Goal: Task Accomplishment & Management: Manage account settings

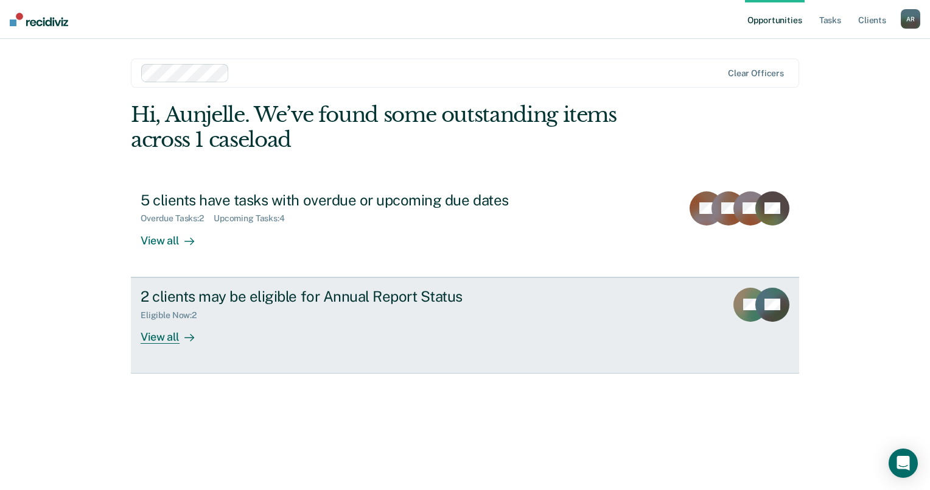
click at [148, 335] on div "View all" at bounding box center [175, 332] width 68 height 24
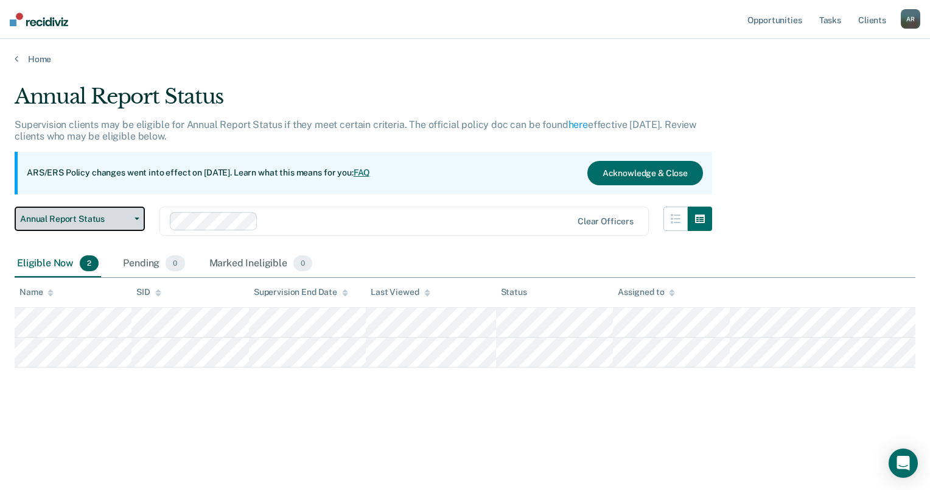
click at [94, 219] on span "Annual Report Status" at bounding box center [75, 219] width 110 height 10
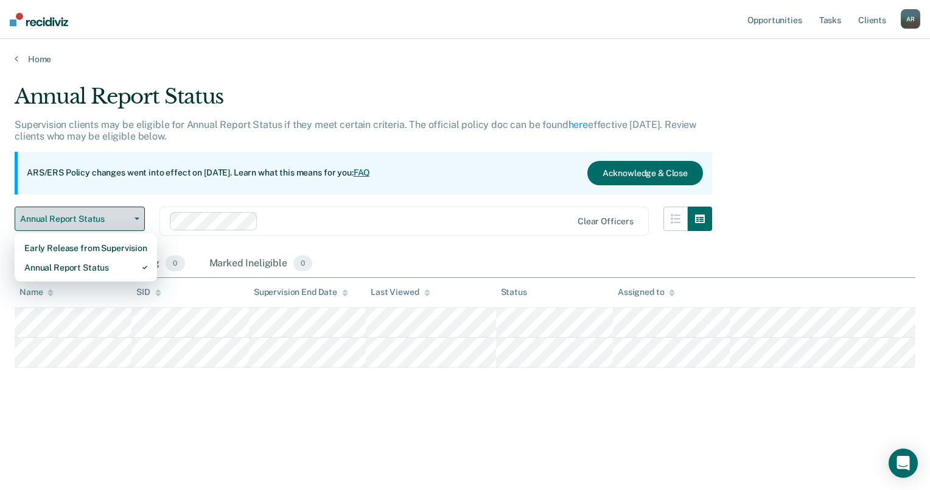
click at [108, 221] on span "Annual Report Status" at bounding box center [75, 219] width 110 height 10
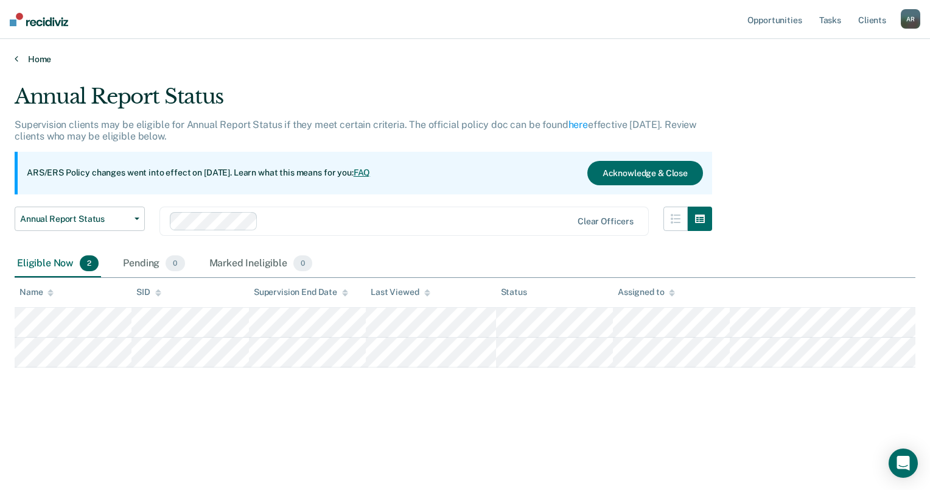
click at [25, 55] on link "Home" at bounding box center [465, 59] width 901 height 11
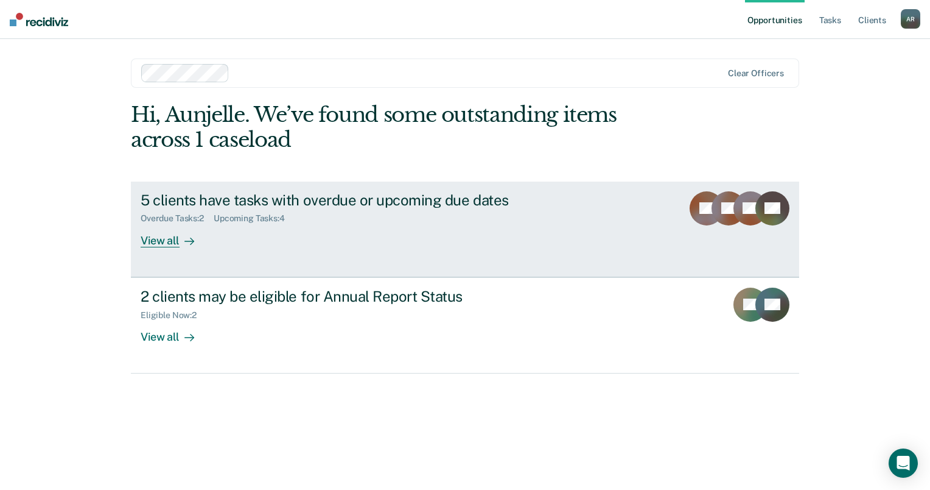
click at [252, 214] on div "Upcoming Tasks : 4" at bounding box center [254, 218] width 81 height 10
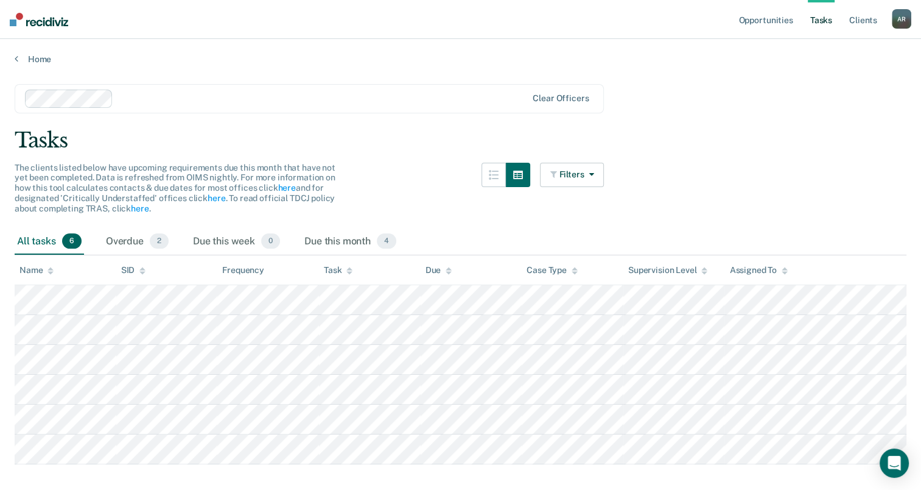
scroll to position [29, 0]
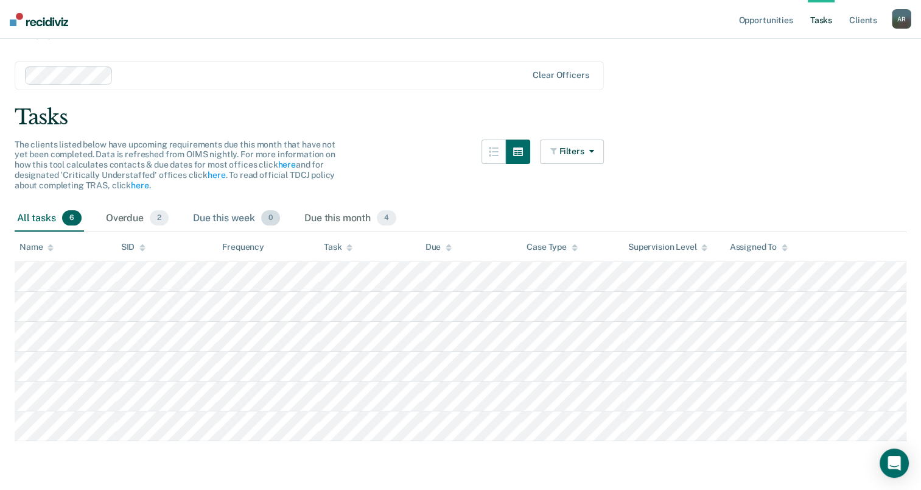
click at [209, 219] on div "Due this week 0" at bounding box center [237, 218] width 92 height 27
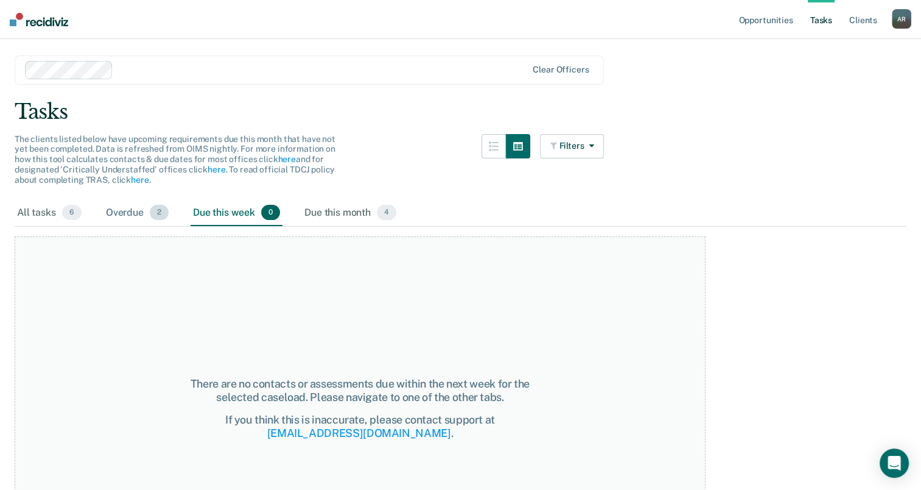
click at [132, 219] on div "Overdue 2" at bounding box center [138, 213] width 68 height 27
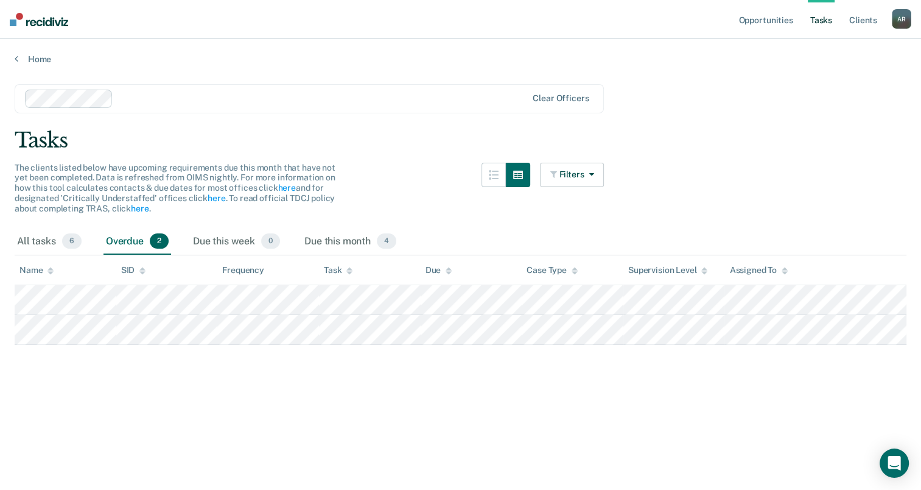
scroll to position [0, 0]
click at [51, 244] on div "All tasks 6" at bounding box center [49, 241] width 69 height 27
